Goal: Task Accomplishment & Management: Complete application form

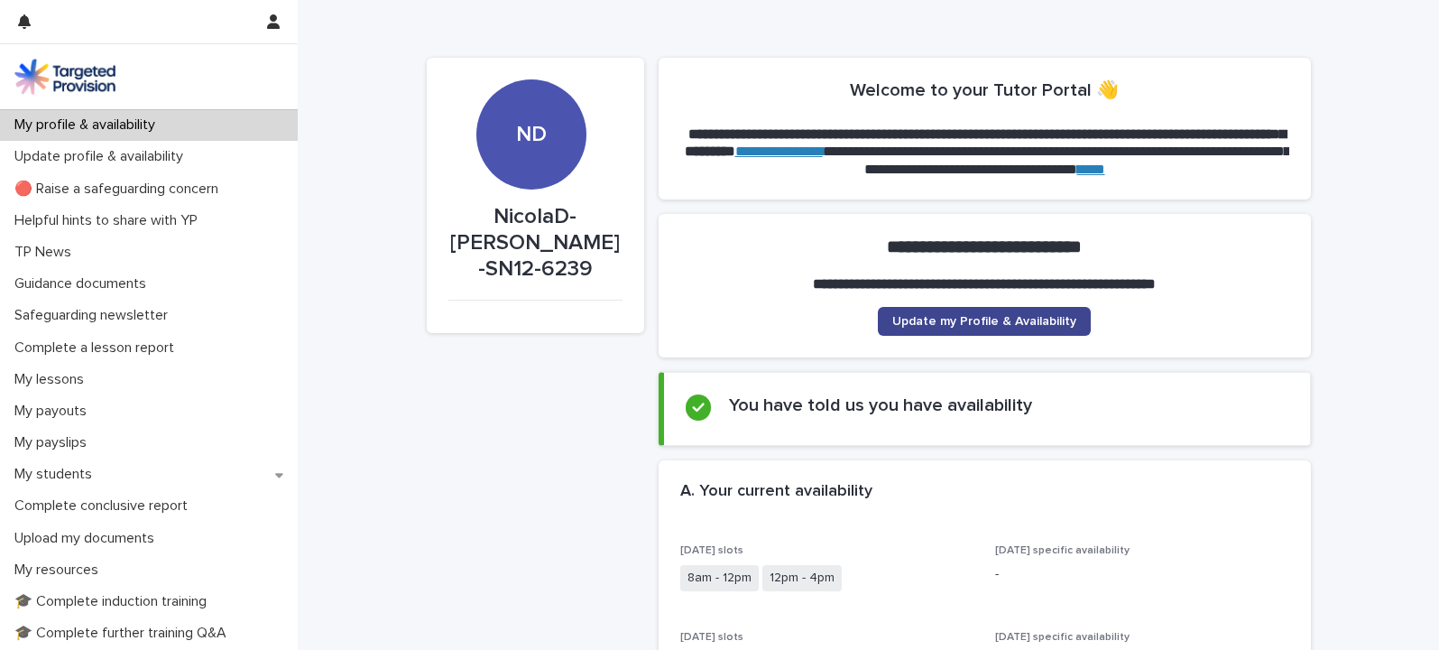
click at [936, 318] on span "Update my Profile & Availability" at bounding box center [984, 321] width 184 height 13
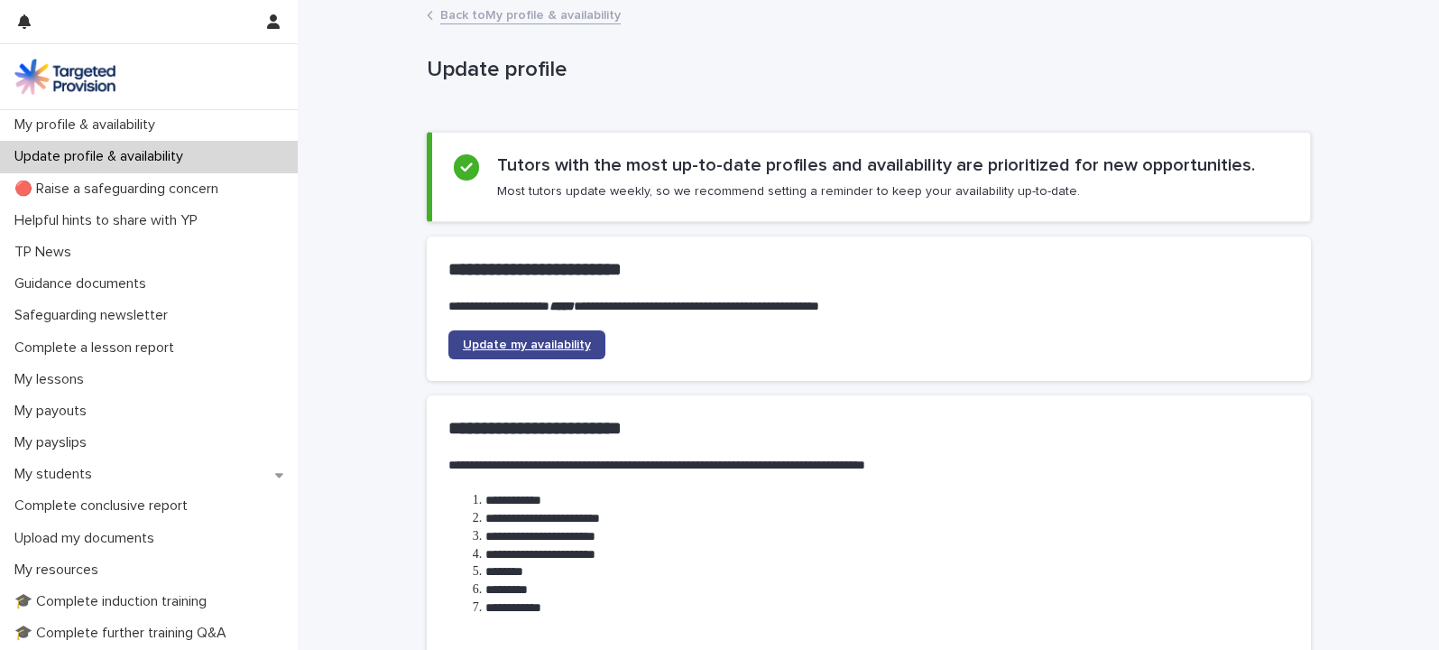
click at [514, 345] on span "Update my availability" at bounding box center [527, 344] width 128 height 13
click at [89, 347] on p "Complete a lesson report" at bounding box center [97, 347] width 181 height 17
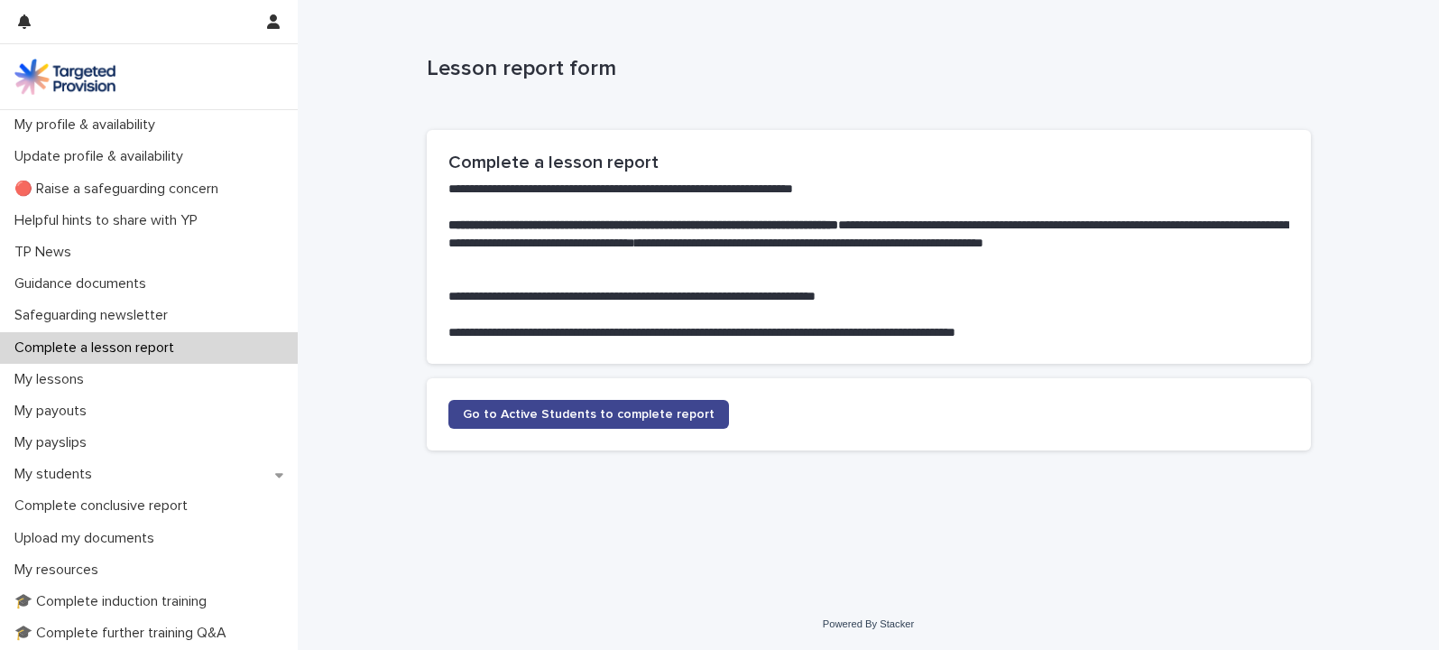
click at [550, 411] on span "Go to Active Students to complete report" at bounding box center [589, 414] width 252 height 13
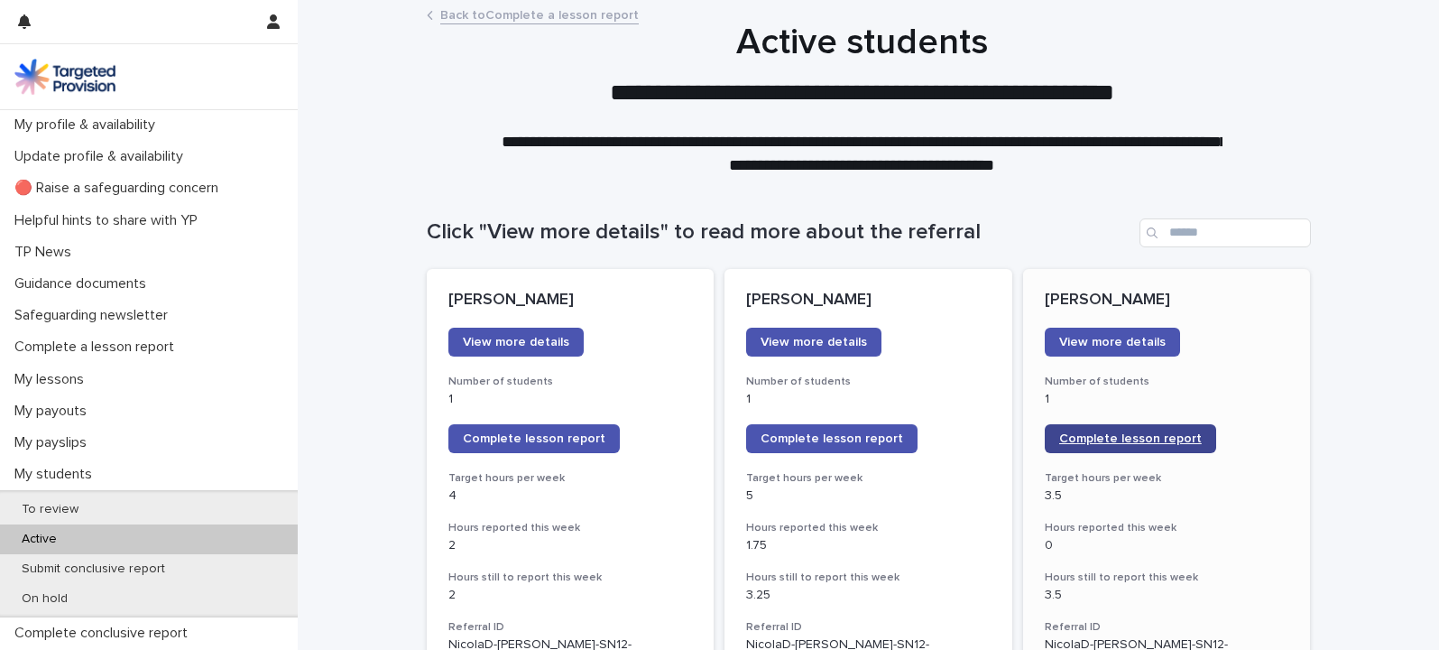
click at [1104, 436] on span "Complete lesson report" at bounding box center [1130, 438] width 143 height 13
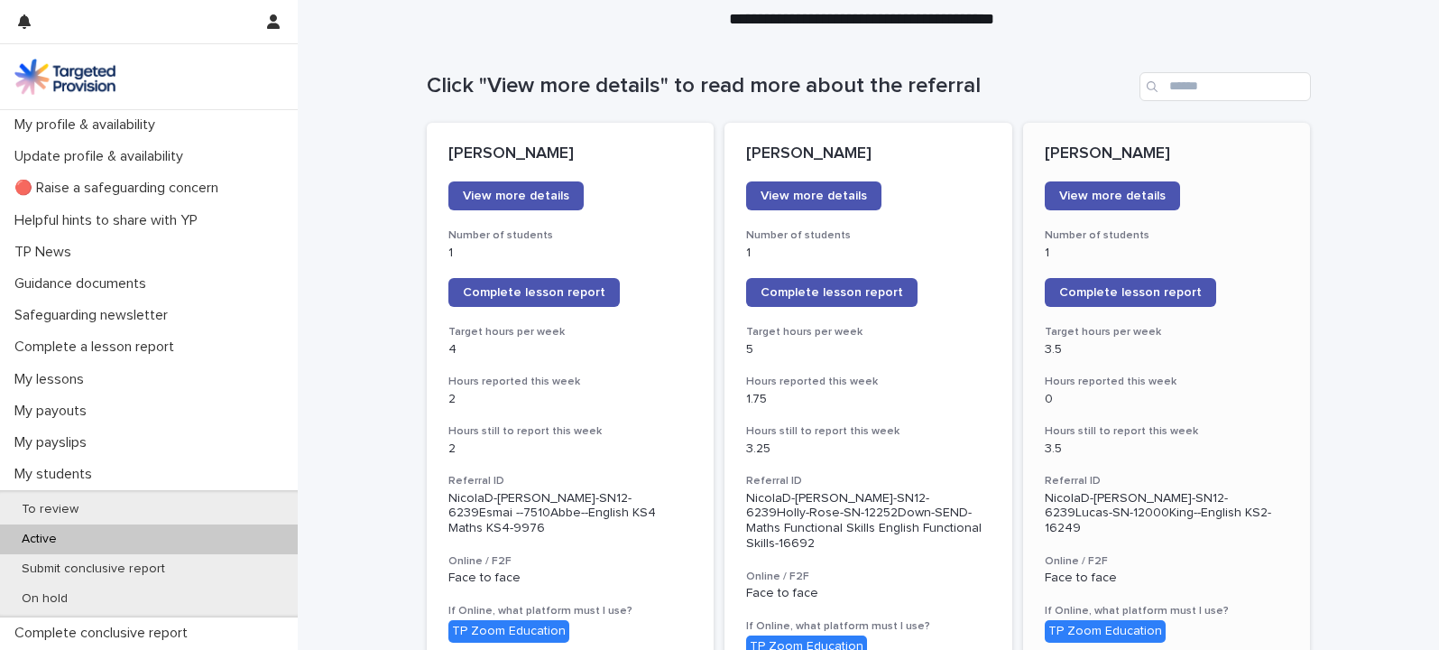
scroll to position [176, 0]
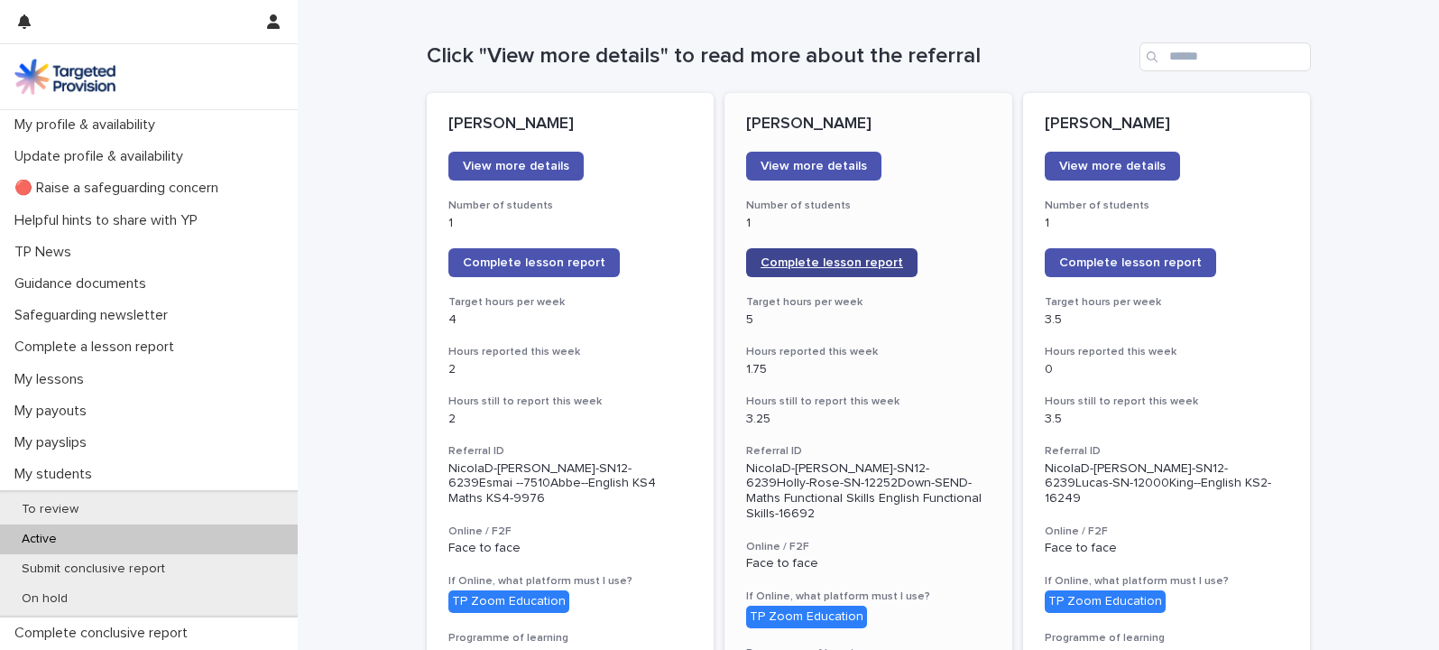
click at [837, 259] on span "Complete lesson report" at bounding box center [832, 262] width 143 height 13
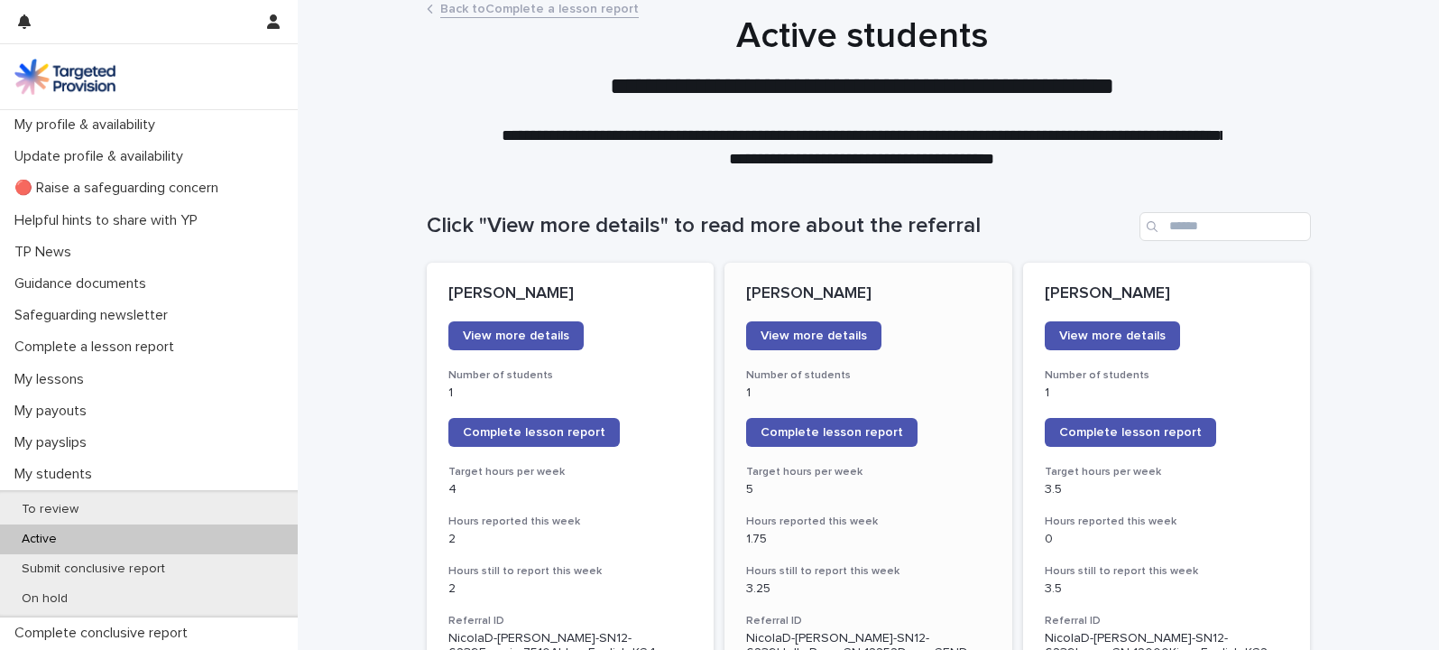
scroll to position [0, 0]
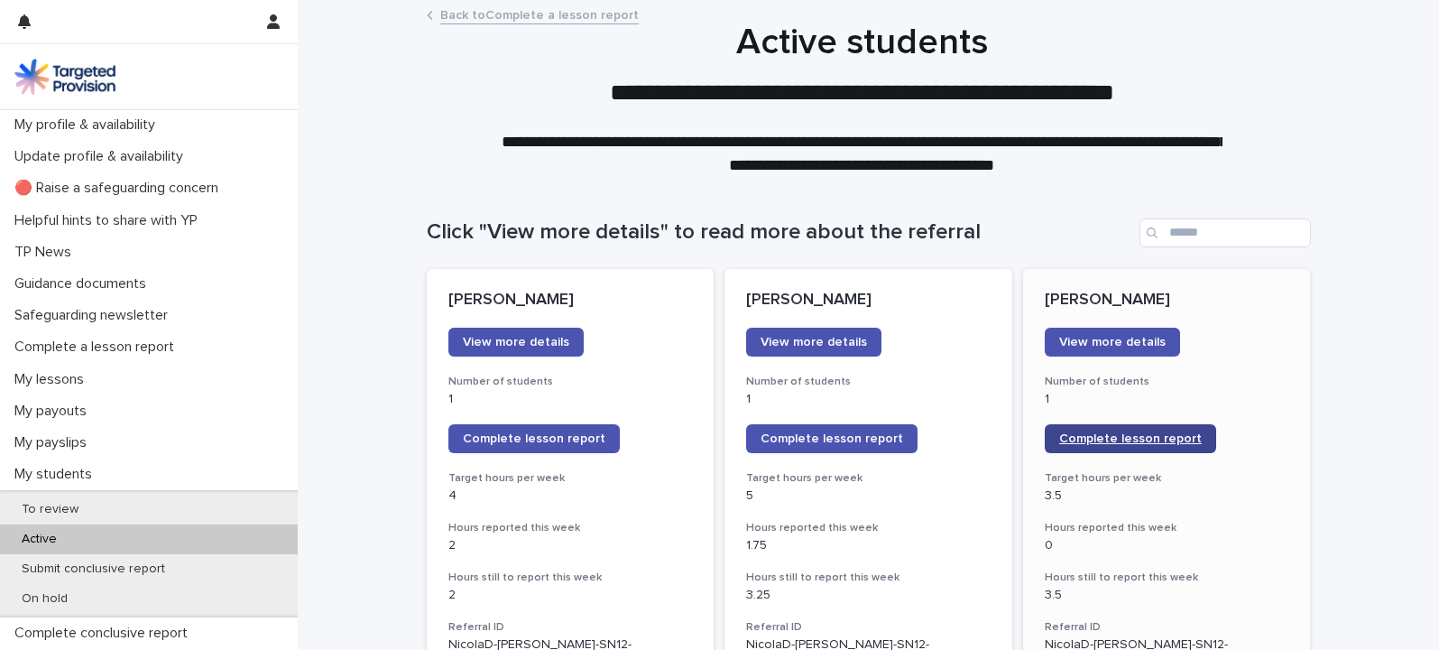
click at [1141, 437] on span "Complete lesson report" at bounding box center [1130, 438] width 143 height 13
click at [798, 434] on span "Complete lesson report" at bounding box center [832, 438] width 143 height 13
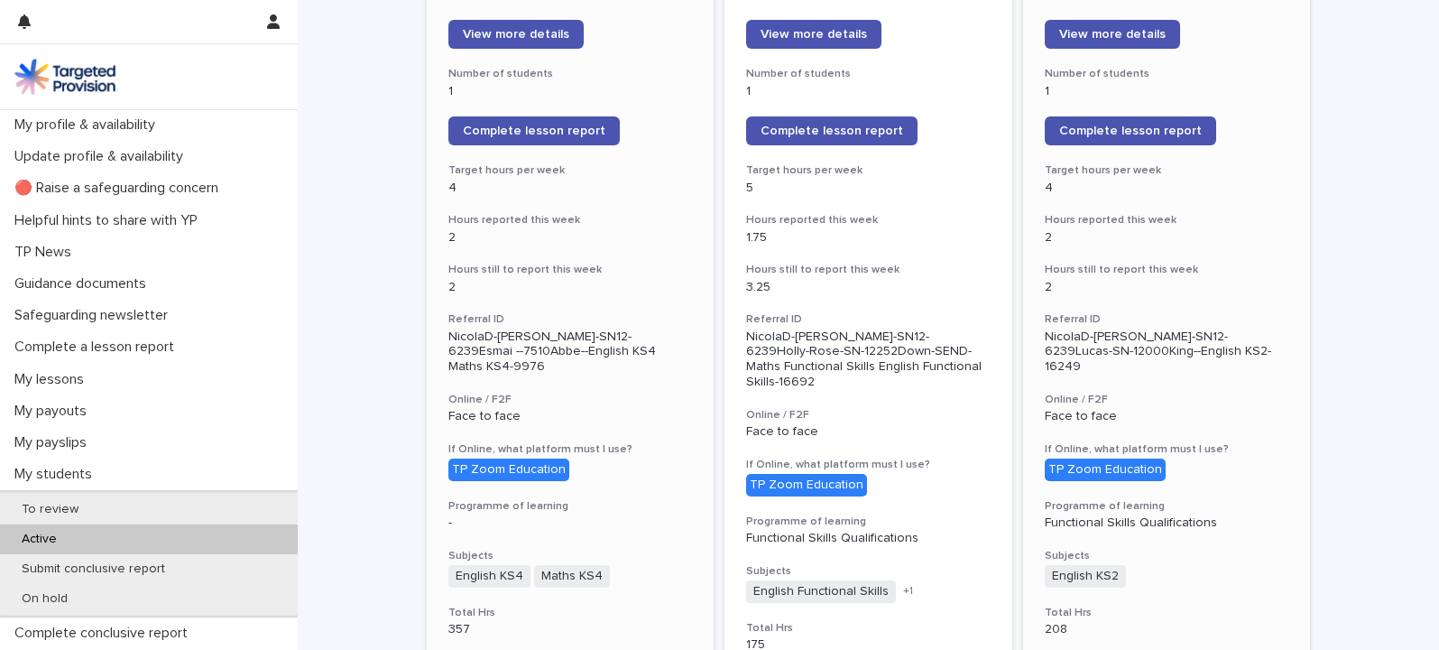
scroll to position [195, 0]
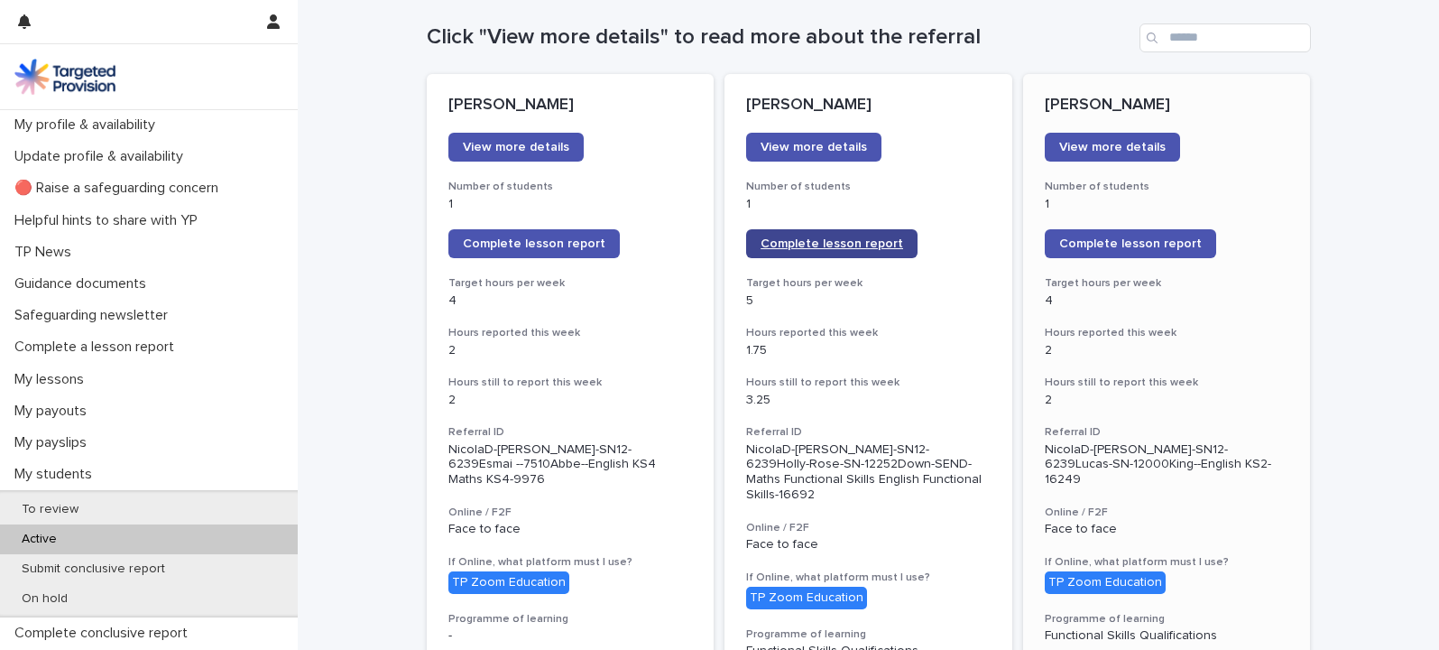
click at [844, 244] on span "Complete lesson report" at bounding box center [832, 243] width 143 height 13
click at [827, 237] on span "Complete lesson report" at bounding box center [832, 243] width 143 height 13
